Goal: Task Accomplishment & Management: Manage account settings

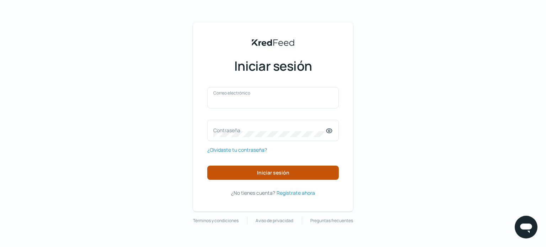
type input "[EMAIL_ADDRESS][DOMAIN_NAME]"
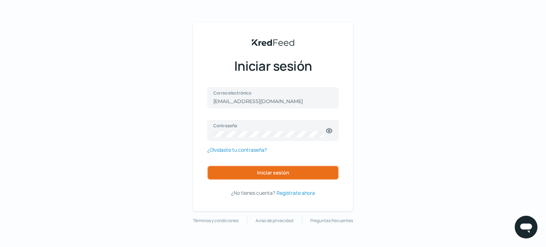
click at [332, 172] on button "Iniciar sesión" at bounding box center [272, 173] width 131 height 14
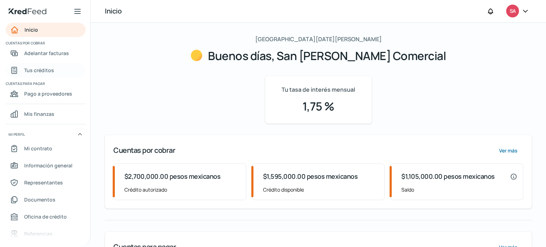
click at [53, 68] on font "Tus créditos" at bounding box center [39, 70] width 30 height 7
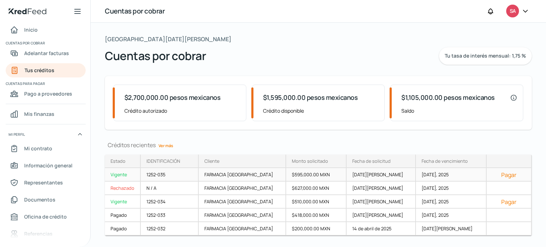
click at [501, 173] on font "Pagar" at bounding box center [508, 175] width 15 height 8
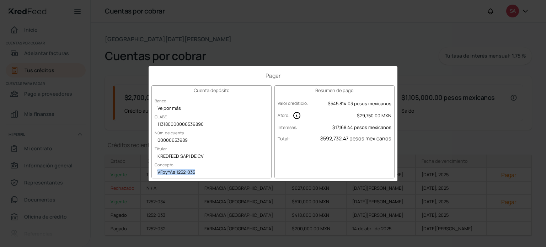
click at [443, 85] on div "Pagar Cuenta depósito Banco Ve por más CLABE 113180000006539890 Núm. de cuenta …" at bounding box center [273, 123] width 546 height 247
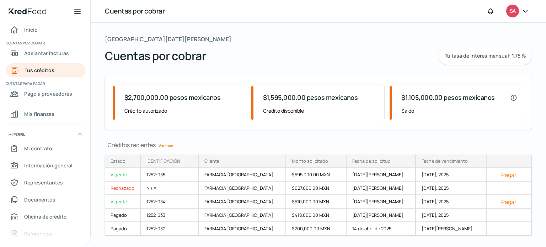
click at [517, 11] on div "SA" at bounding box center [512, 11] width 13 height 13
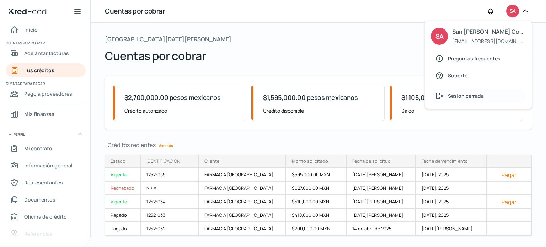
drag, startPoint x: 467, startPoint y: 96, endPoint x: 473, endPoint y: 92, distance: 7.6
click at [473, 92] on span "Sesión cerrada" at bounding box center [466, 95] width 36 height 9
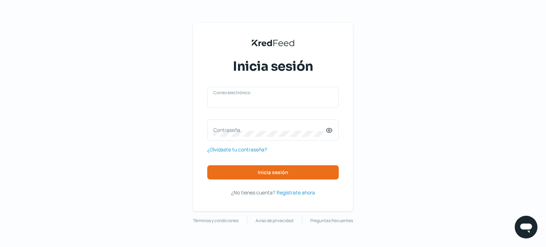
type input "[EMAIL_ADDRESS][DOMAIN_NAME]"
